Goal: Task Accomplishment & Management: Complete application form

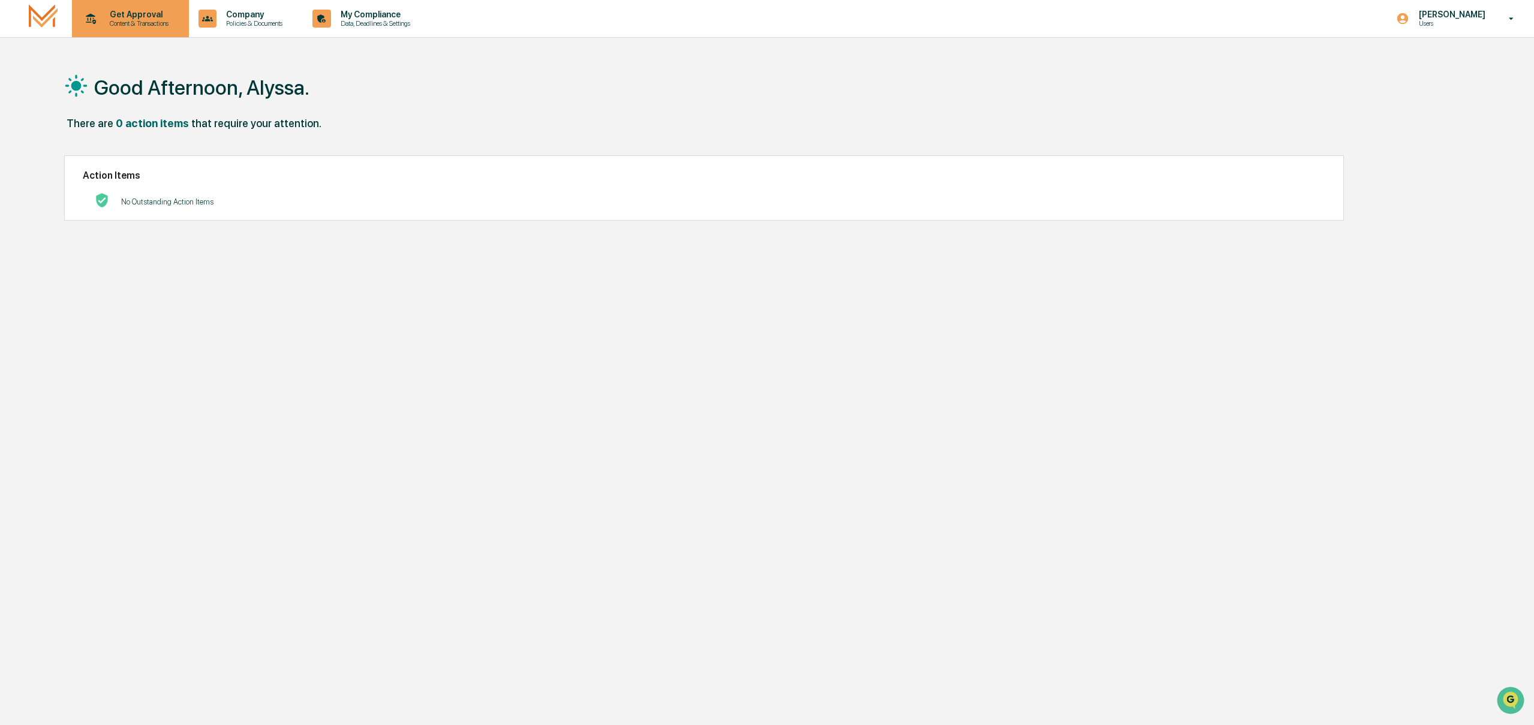
click at [128, 34] on div "Get Approval Content & Transactions" at bounding box center [129, 18] width 105 height 37
click at [130, 89] on li "Compliance Review" at bounding box center [150, 83] width 156 height 22
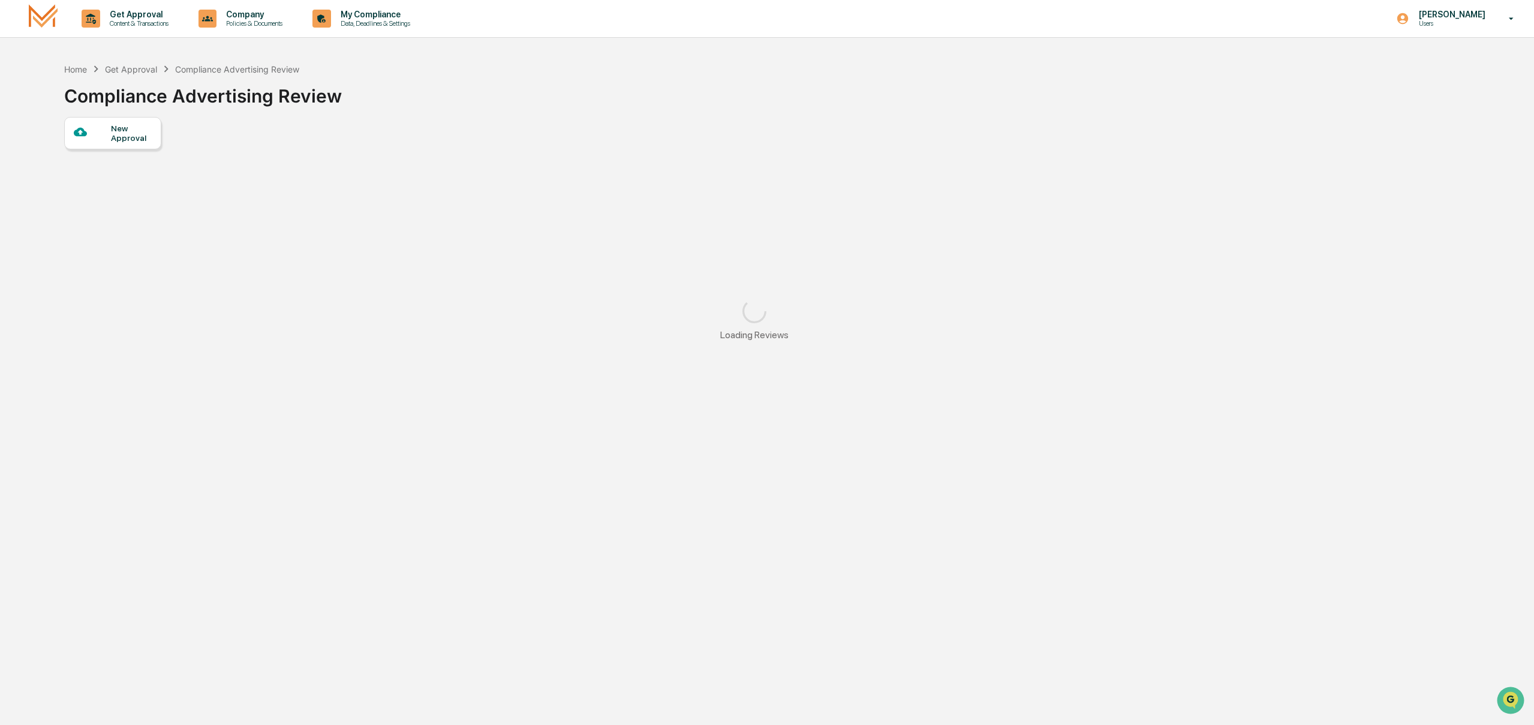
click at [119, 131] on div "New Approval" at bounding box center [131, 133] width 40 height 19
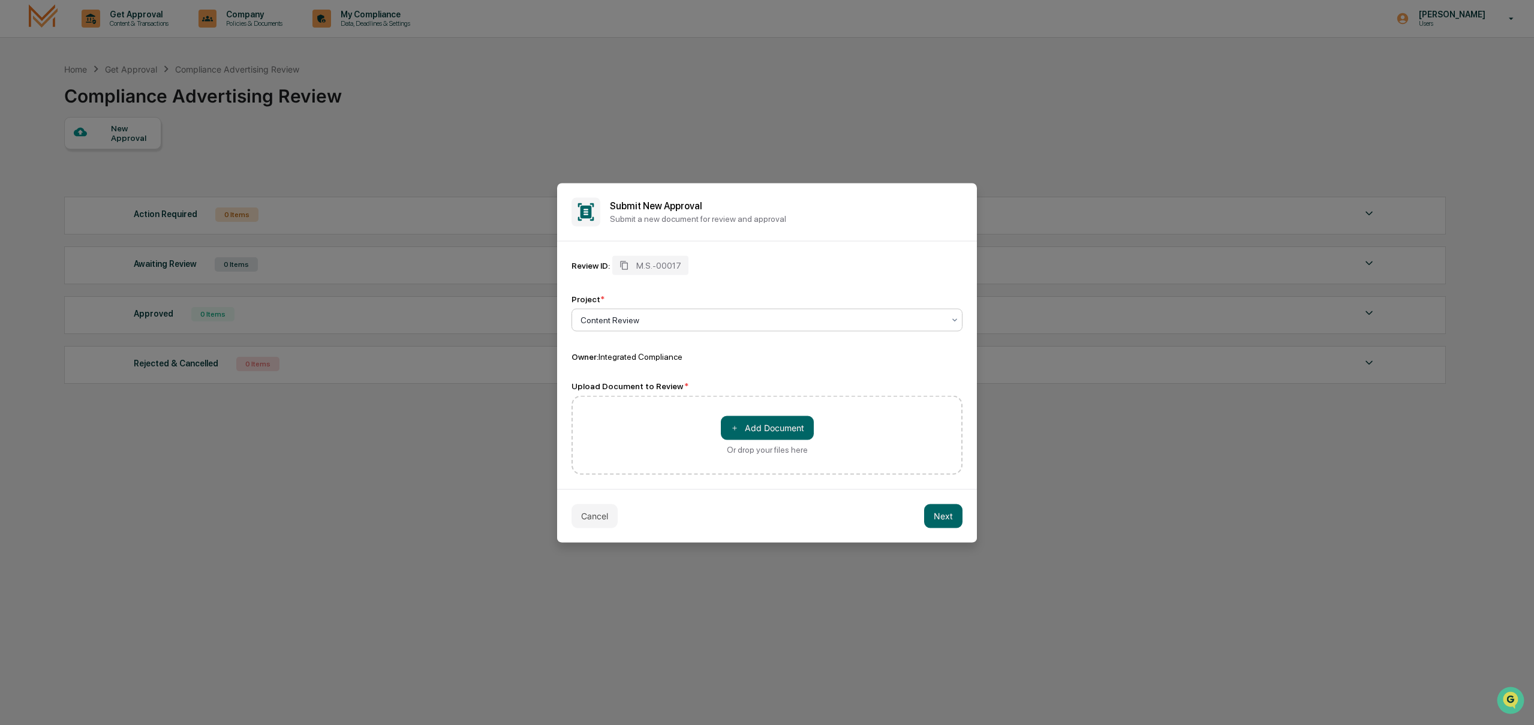
click at [662, 324] on div at bounding box center [762, 320] width 363 height 12
click at [625, 416] on div "＋ Add Document Or drop your files here" at bounding box center [767, 434] width 391 height 79
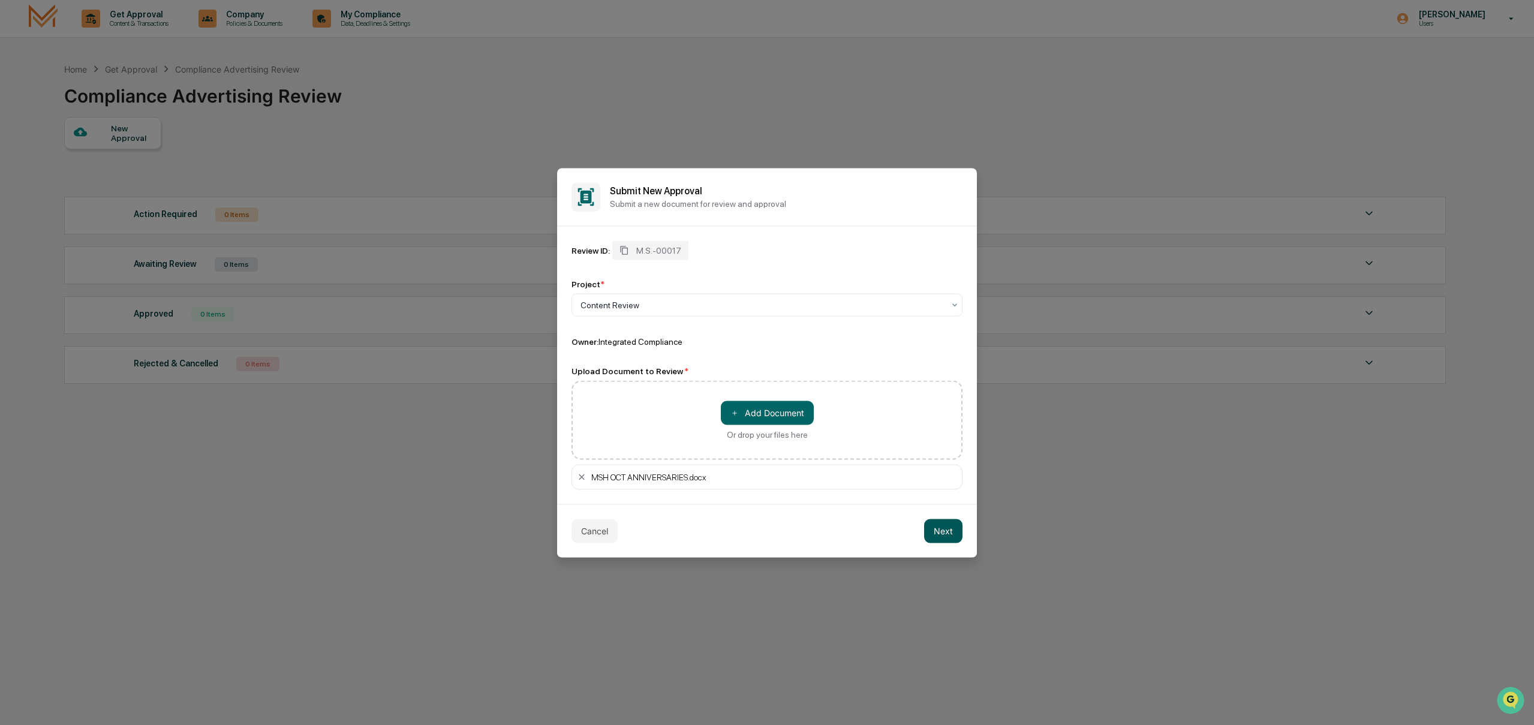
click at [936, 530] on button "Next" at bounding box center [943, 531] width 38 height 24
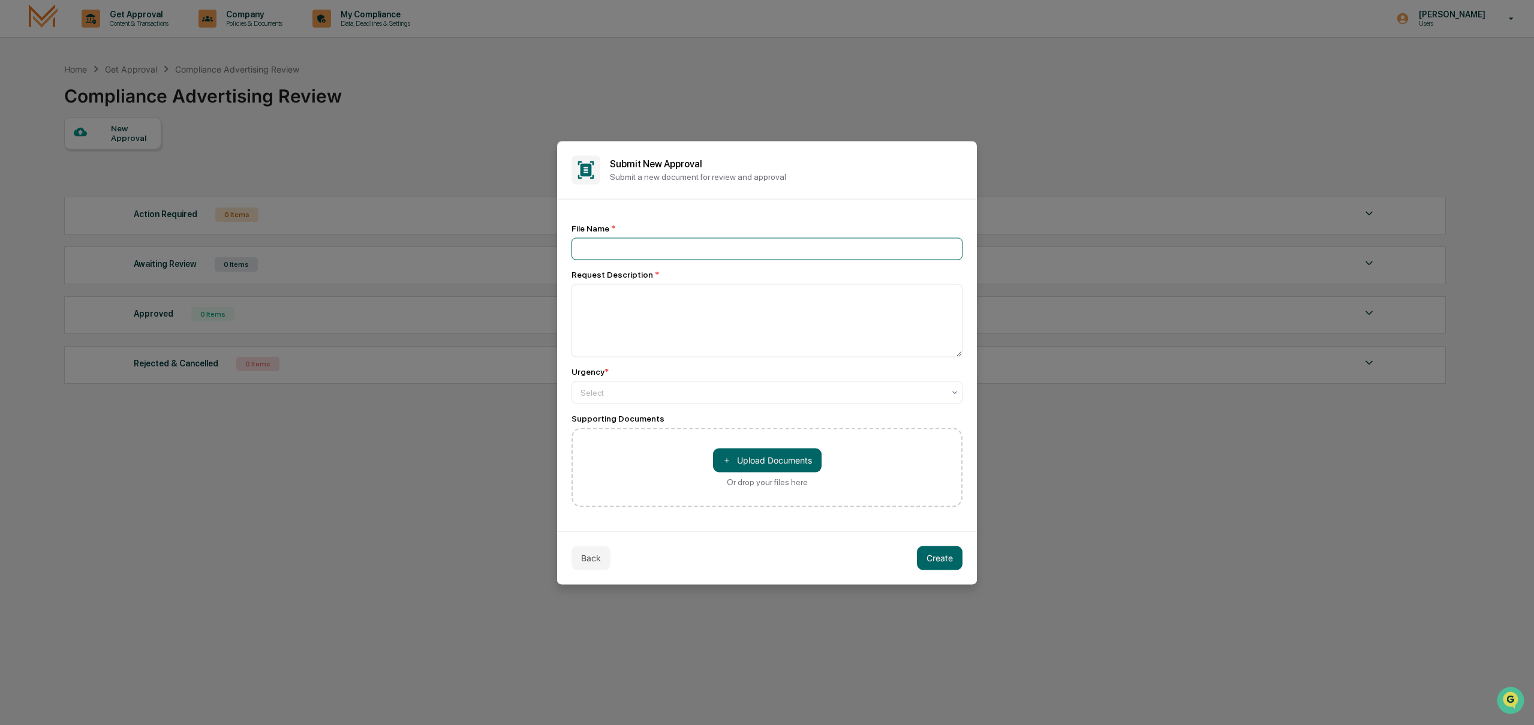
click at [653, 257] on input at bounding box center [767, 249] width 391 height 22
type input "*"
type input "**********"
click at [707, 314] on textarea at bounding box center [767, 320] width 391 height 73
type textarea "**********"
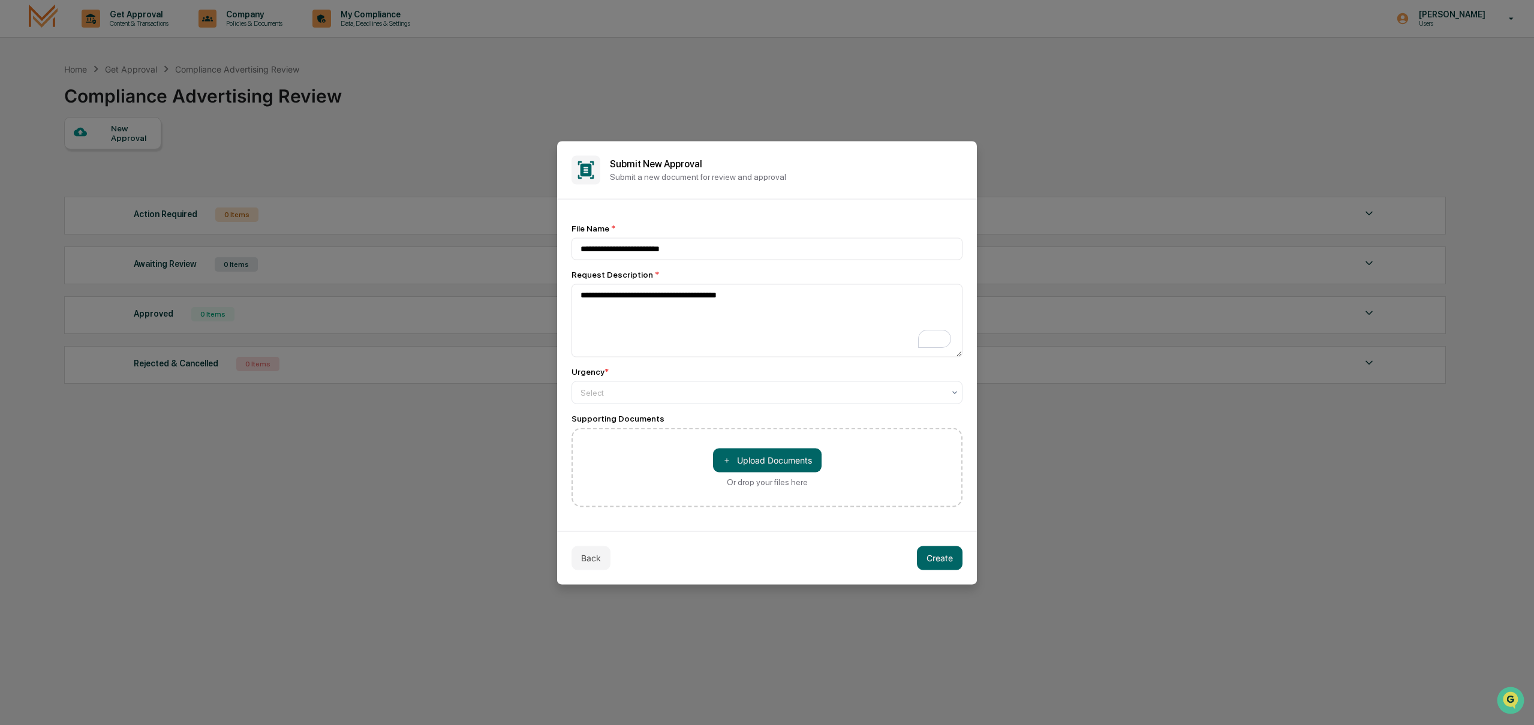
click at [682, 376] on div "Urgency *" at bounding box center [767, 371] width 391 height 10
click at [679, 401] on div "Select" at bounding box center [762, 392] width 375 height 17
click at [657, 441] on div "Medium" at bounding box center [767, 446] width 390 height 24
click at [612, 392] on div at bounding box center [762, 392] width 363 height 12
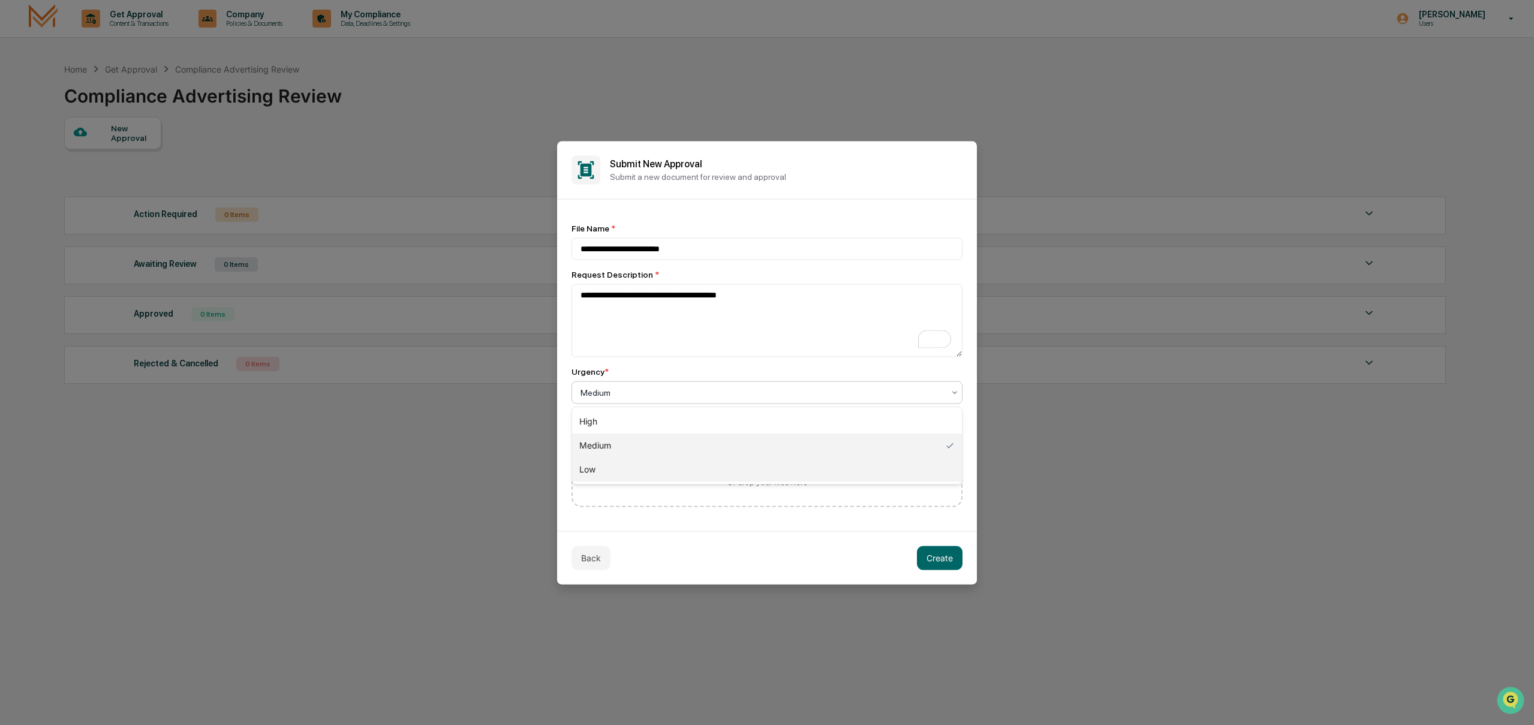
click at [601, 467] on div "Low" at bounding box center [767, 470] width 390 height 24
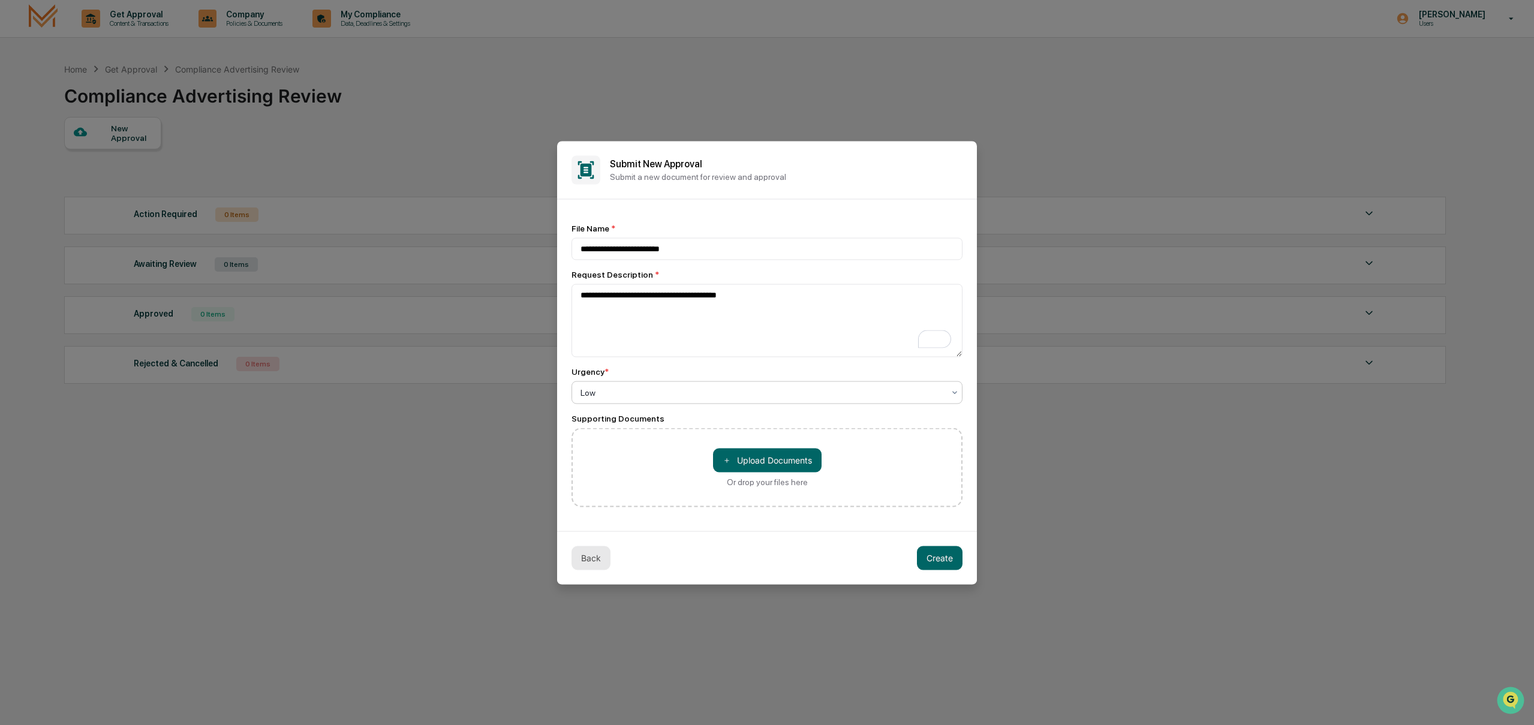
click at [596, 555] on button "Back" at bounding box center [591, 558] width 39 height 24
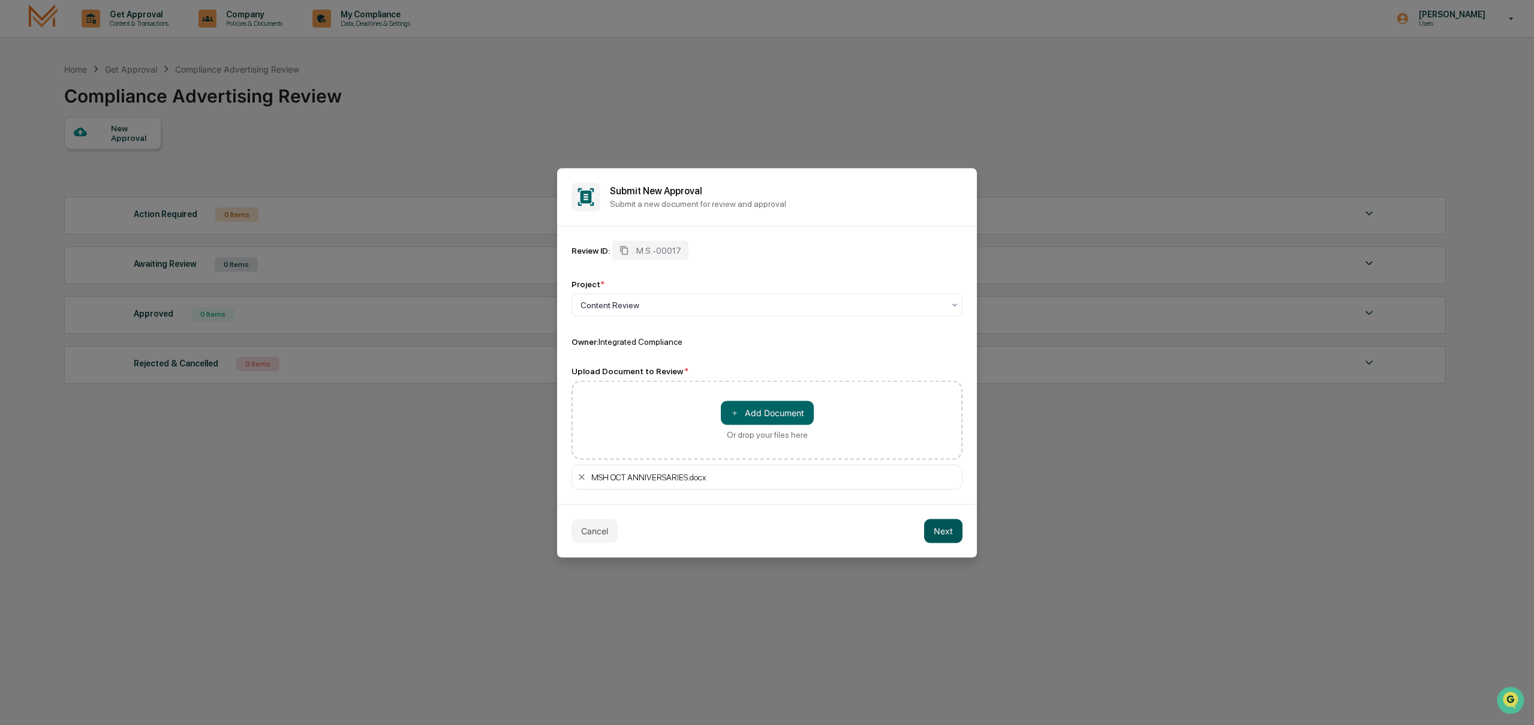
click at [944, 530] on button "Next" at bounding box center [943, 531] width 38 height 24
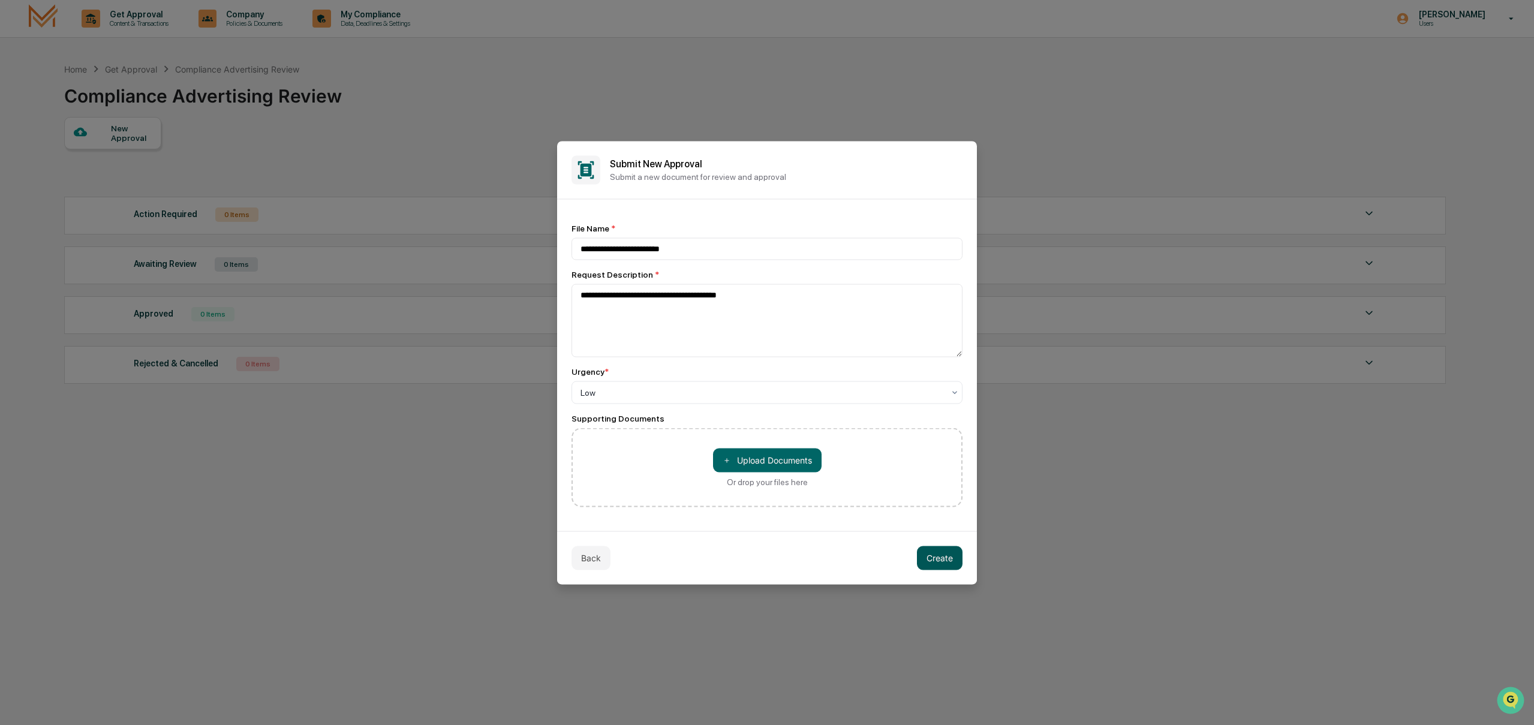
click at [946, 565] on button "Create" at bounding box center [940, 558] width 46 height 24
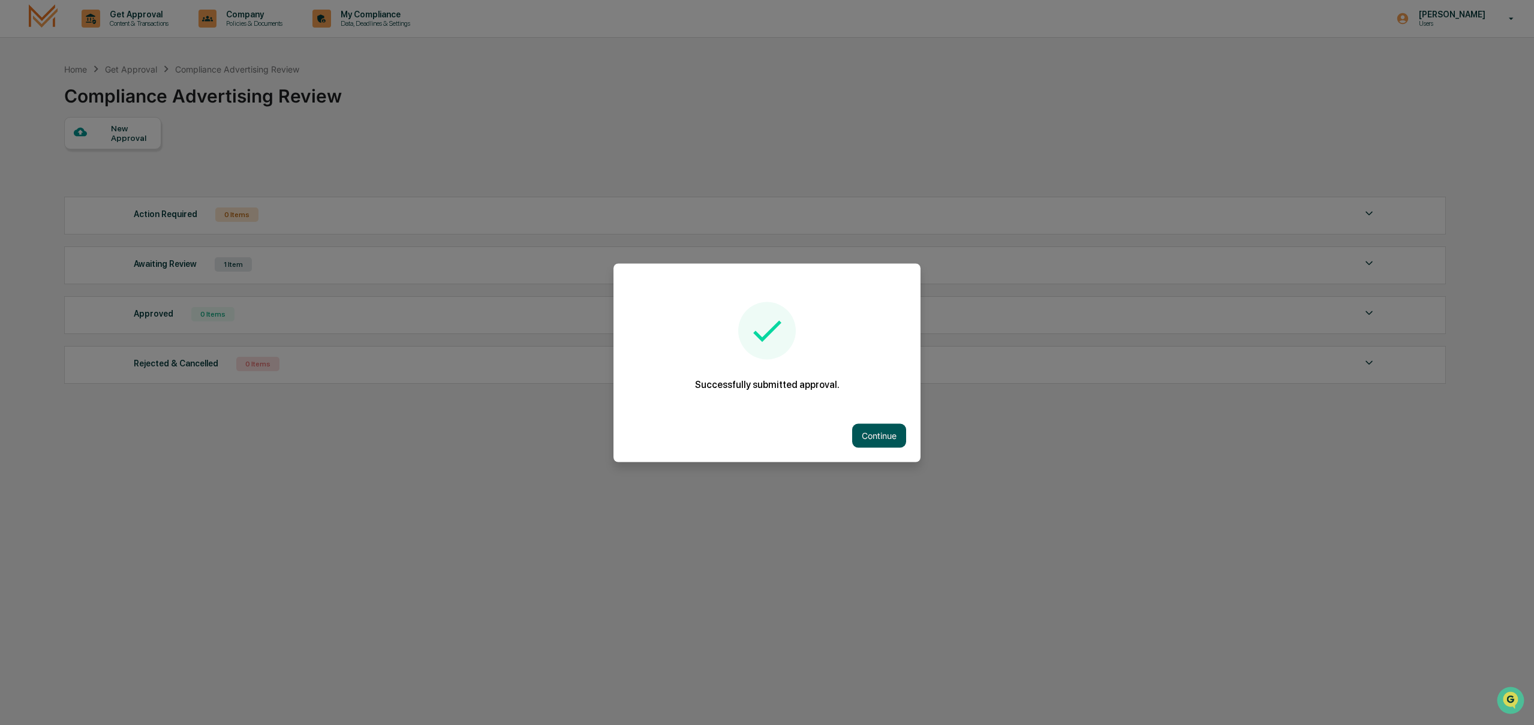
click at [875, 434] on button "Continue" at bounding box center [879, 435] width 54 height 24
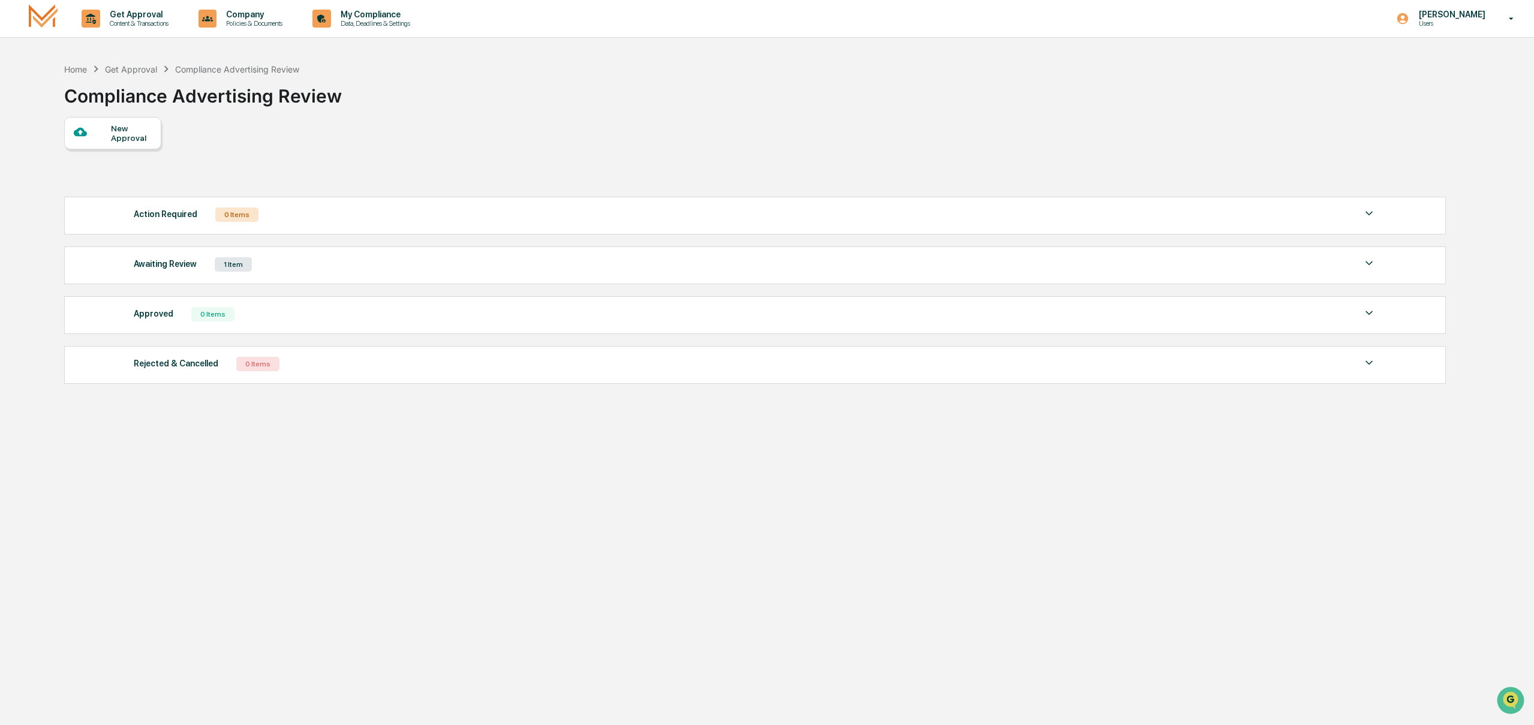
click at [292, 283] on div "Awaiting Review 1 Item File Name Review Id Created Date Requested By Compliance…" at bounding box center [755, 266] width 1382 height 38
click at [277, 272] on div "Awaiting Review 1 Item" at bounding box center [755, 264] width 1243 height 17
